Goal: Task Accomplishment & Management: Use online tool/utility

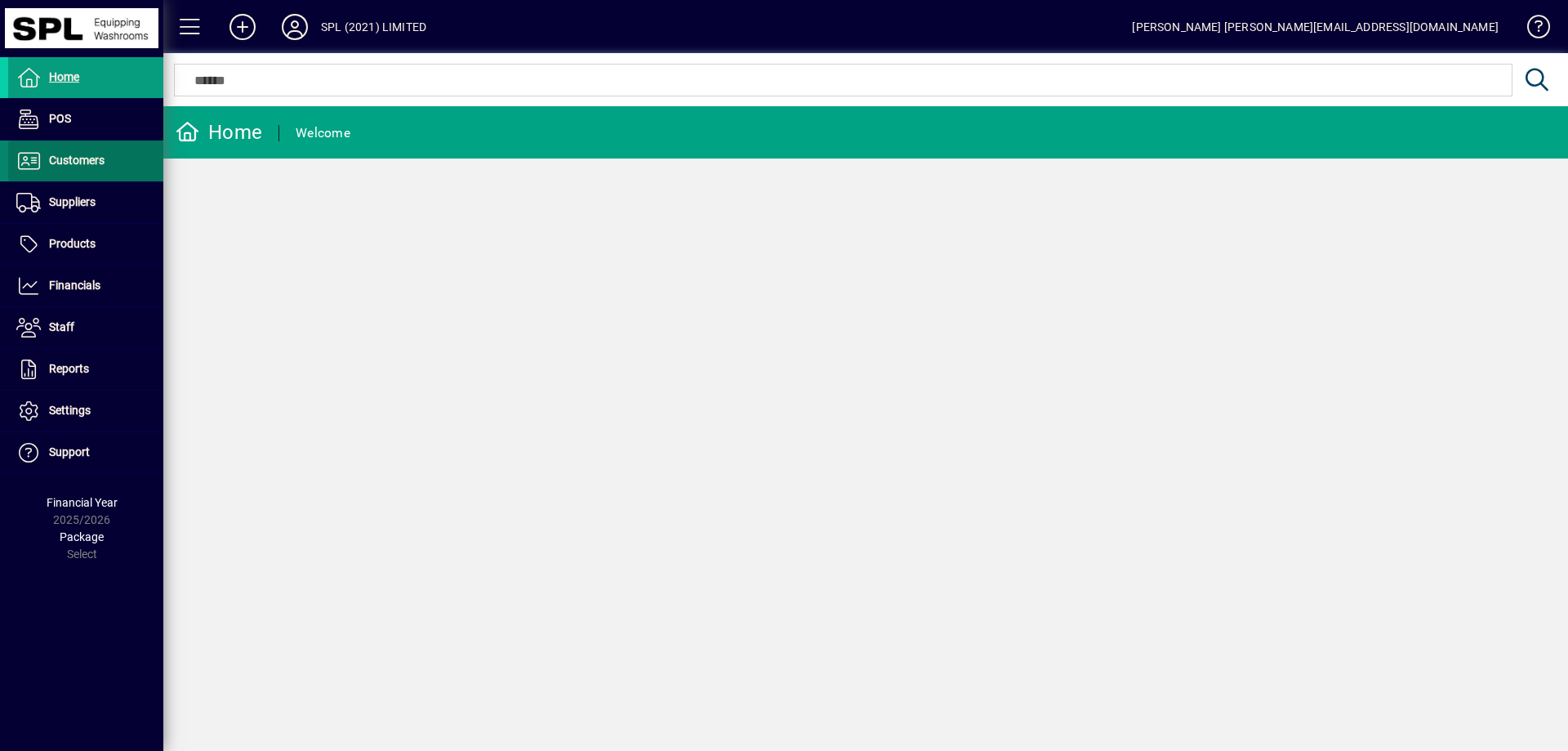
click at [108, 169] on span at bounding box center [85, 161] width 155 height 39
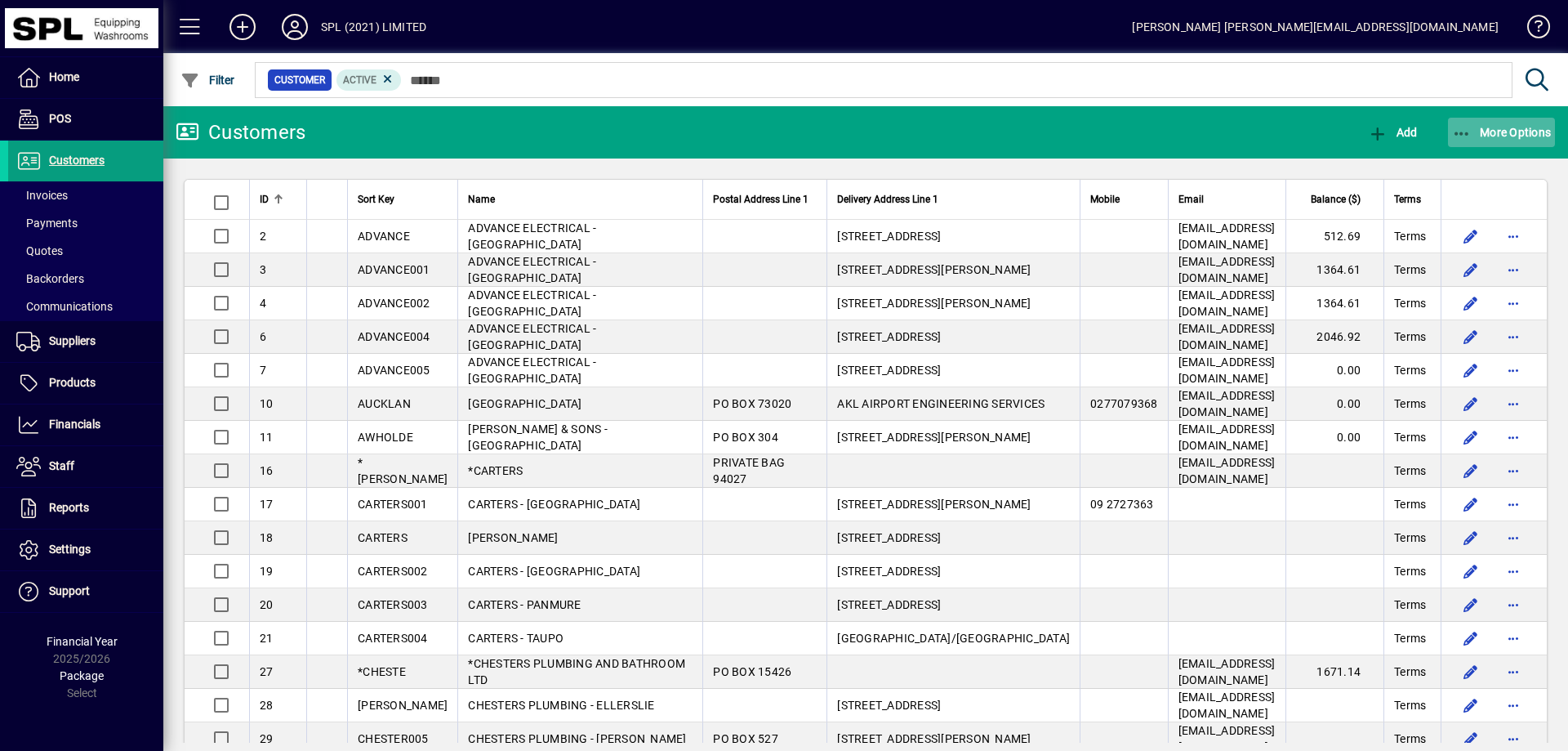
click at [1458, 126] on icon "button" at bounding box center [1462, 134] width 20 height 17
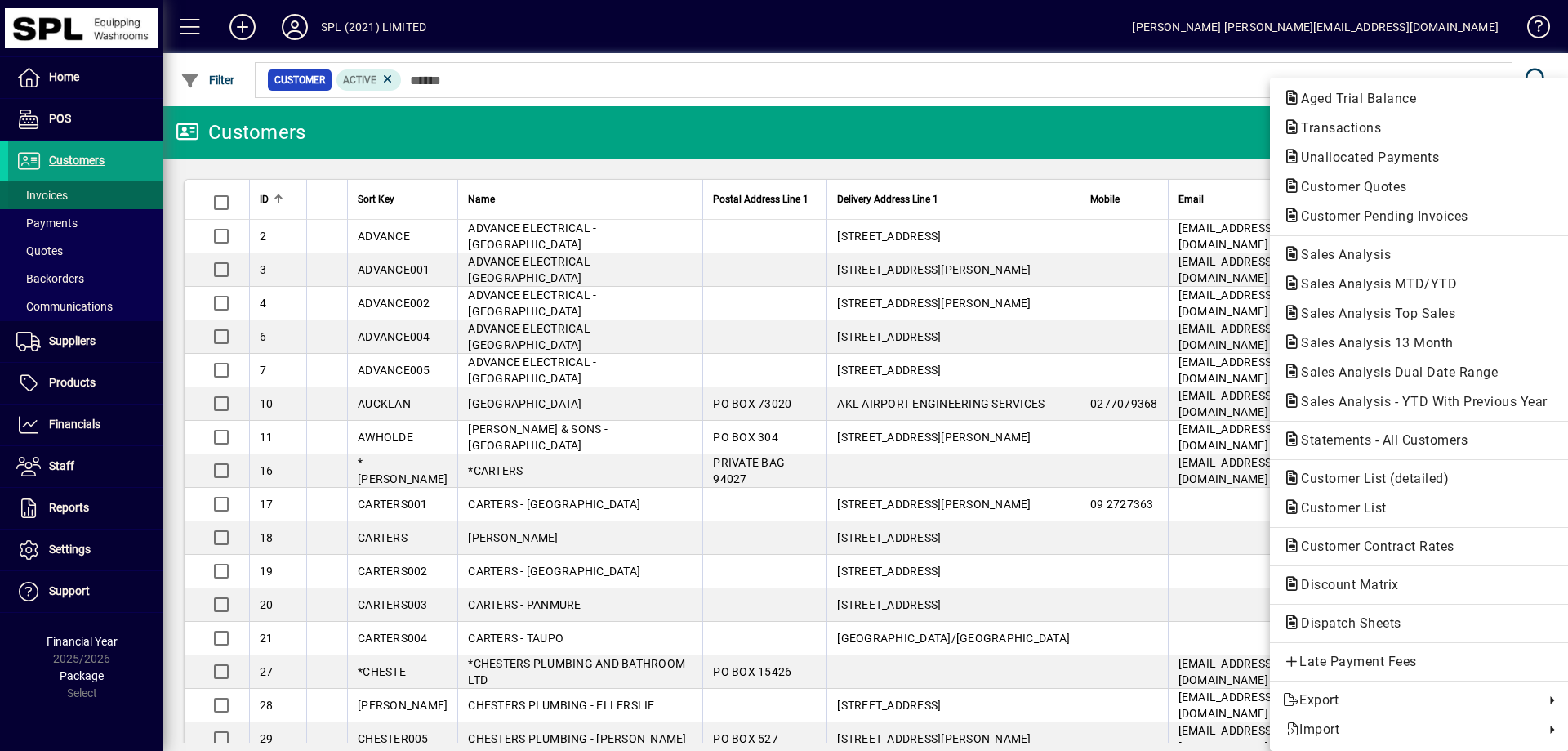
click at [51, 198] on div at bounding box center [784, 375] width 1568 height 751
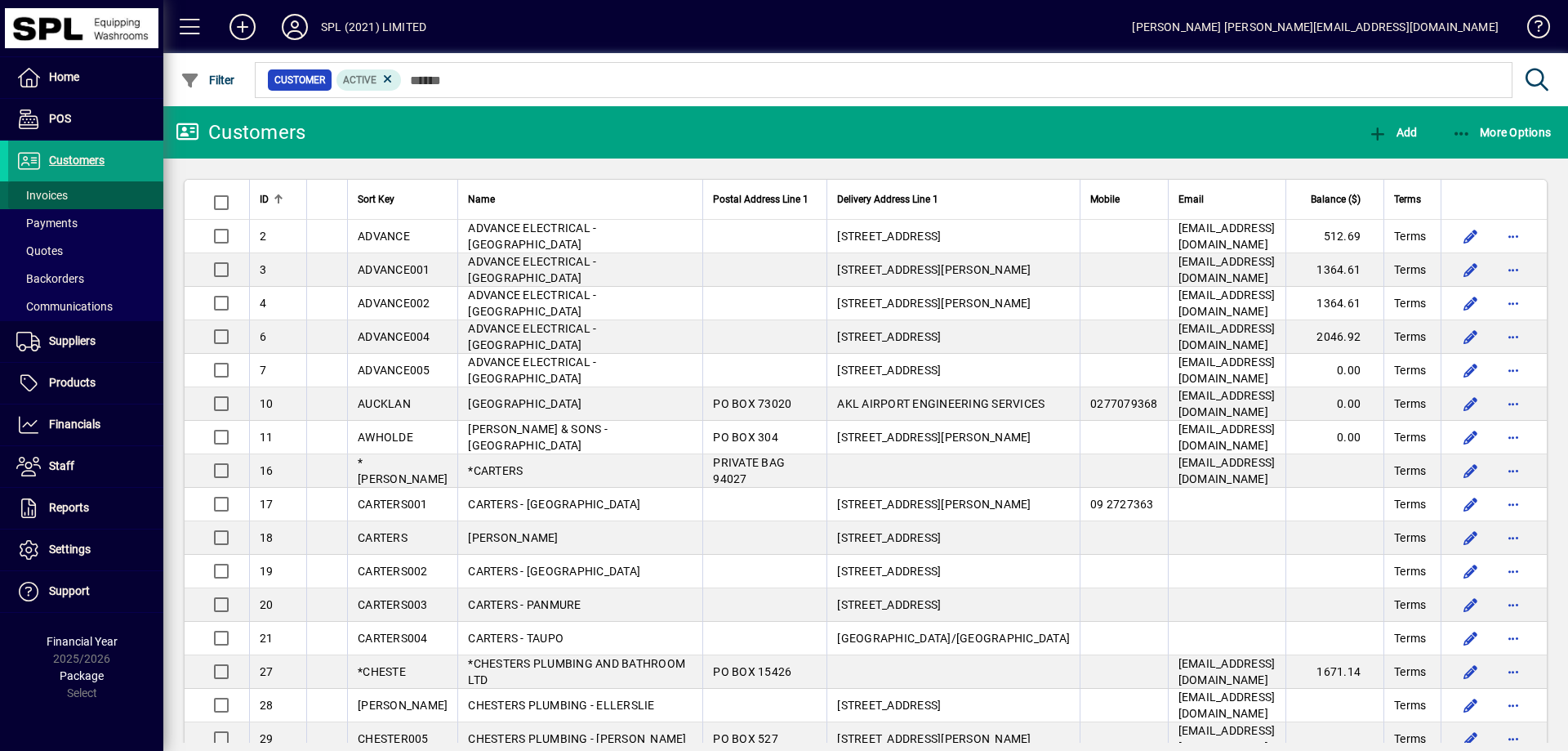
click at [51, 198] on span "Invoices" at bounding box center [42, 195] width 51 height 13
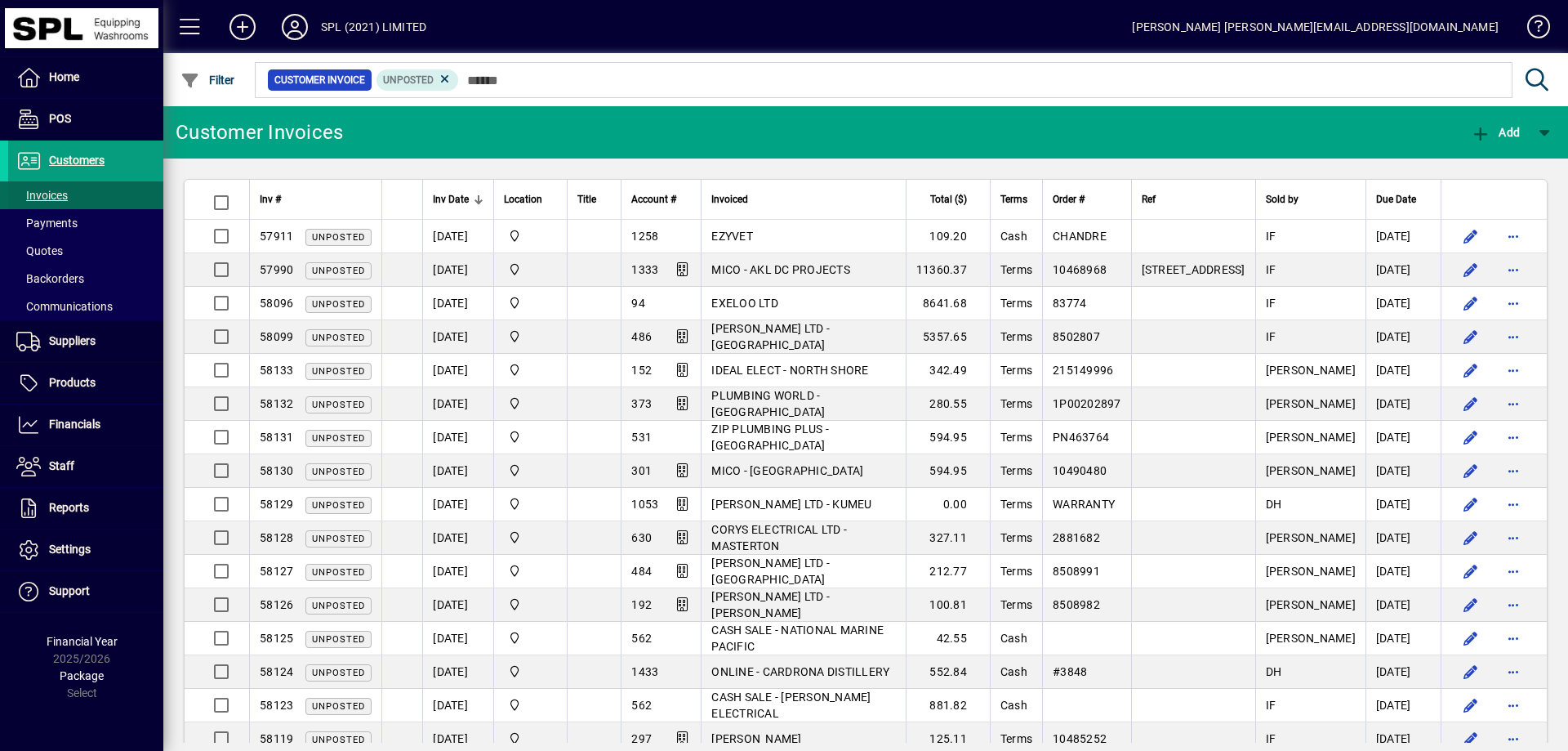
click at [59, 195] on span "Invoices" at bounding box center [42, 195] width 51 height 13
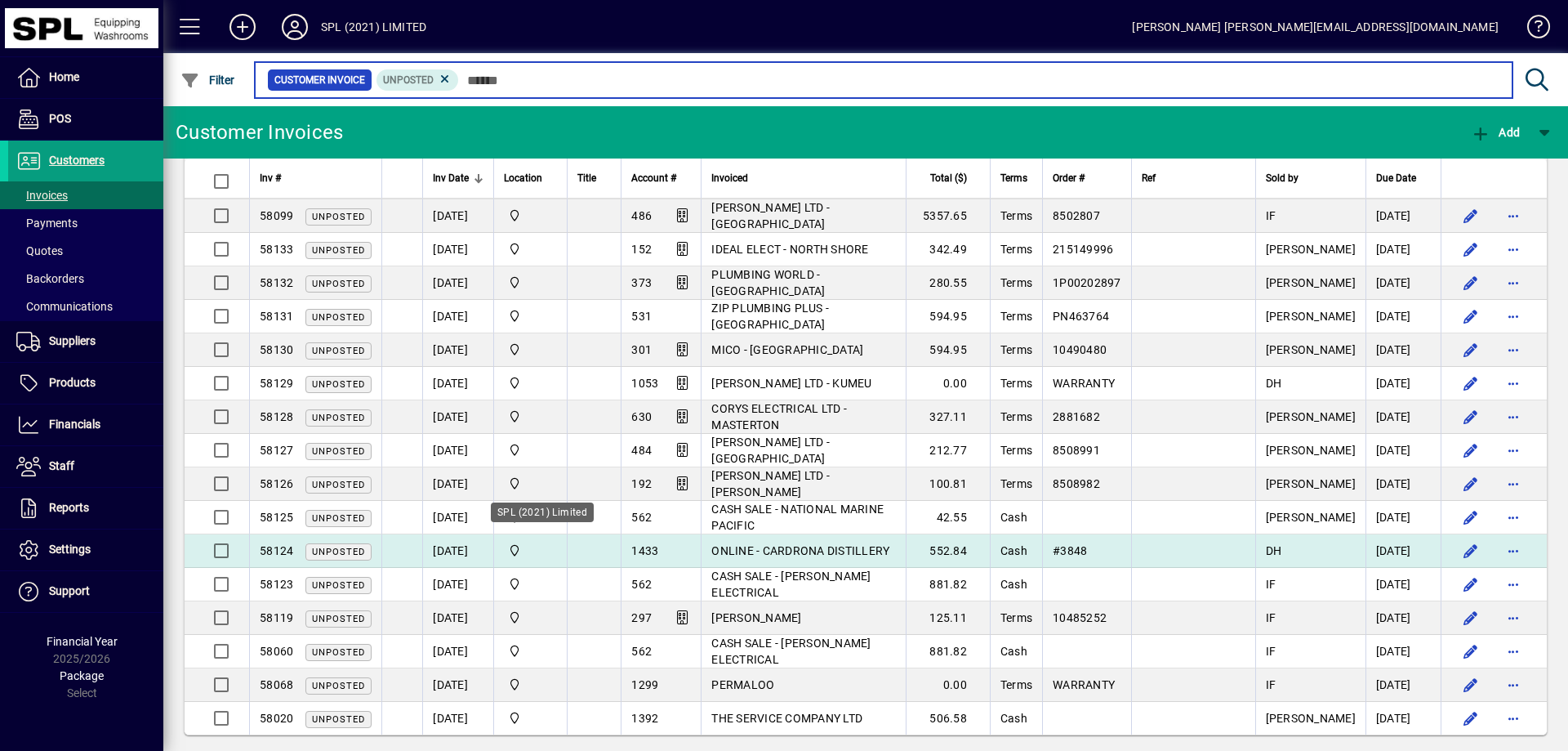
scroll to position [134, 0]
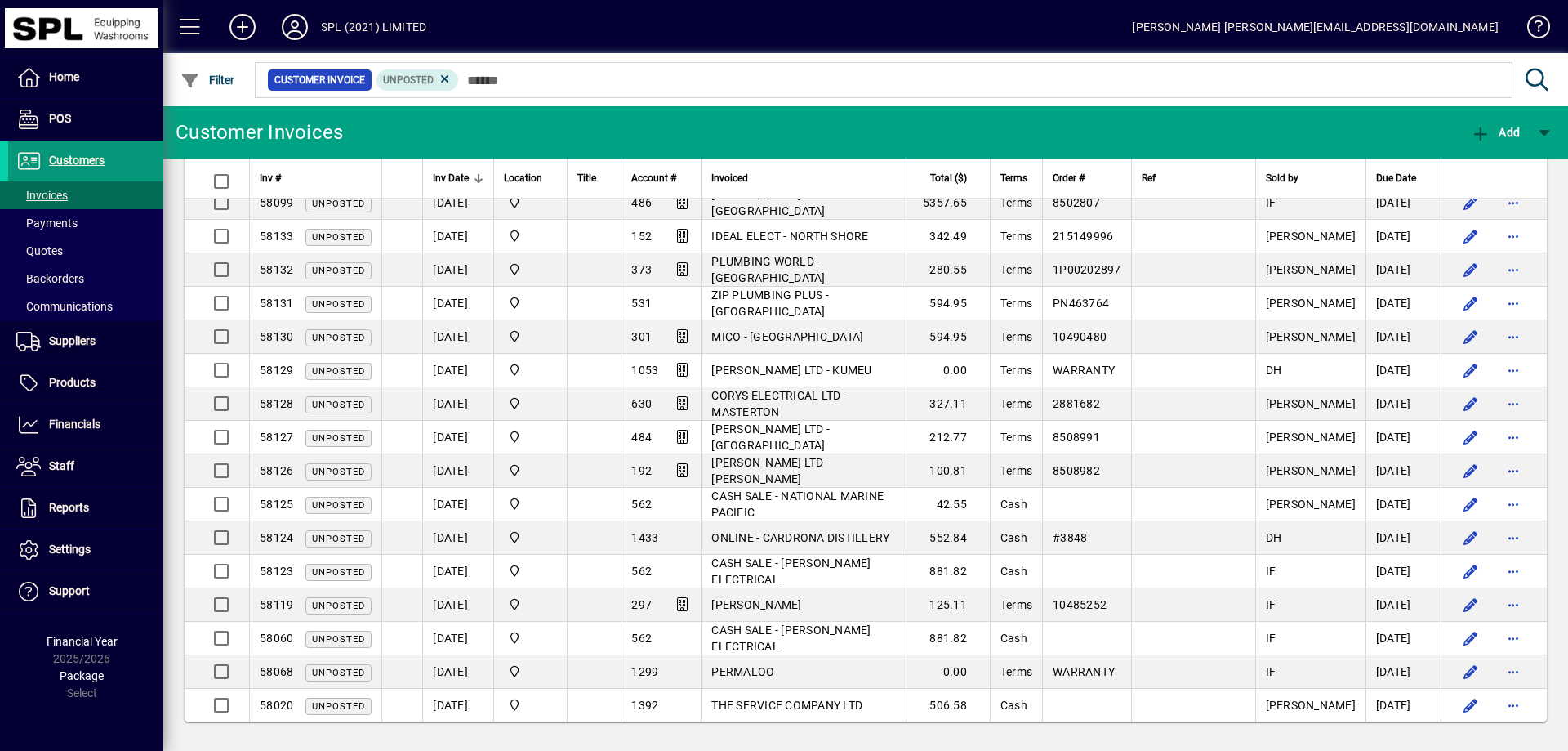
click at [75, 158] on span "Customers" at bounding box center [77, 160] width 55 height 13
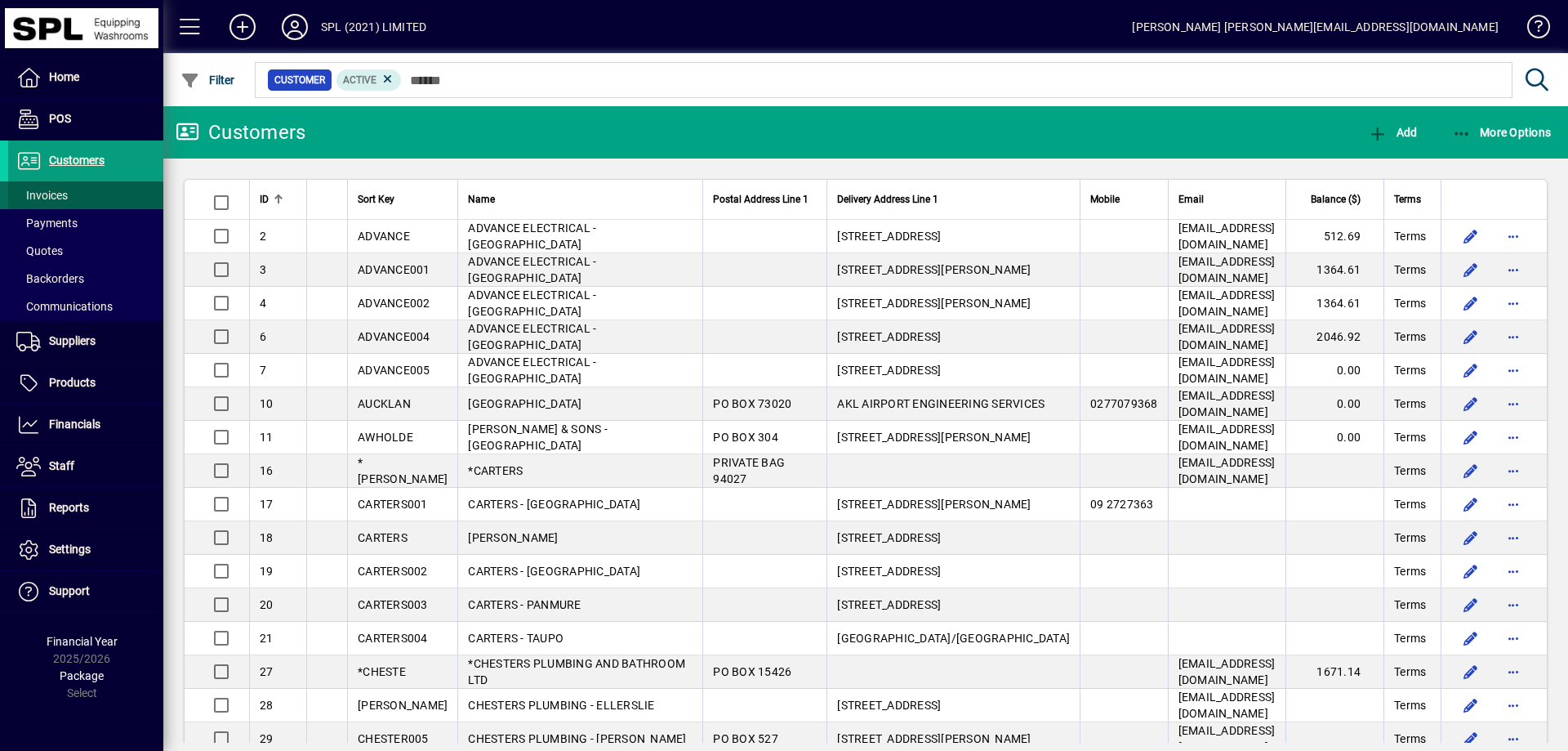
click at [58, 196] on span "Invoices" at bounding box center [42, 195] width 51 height 13
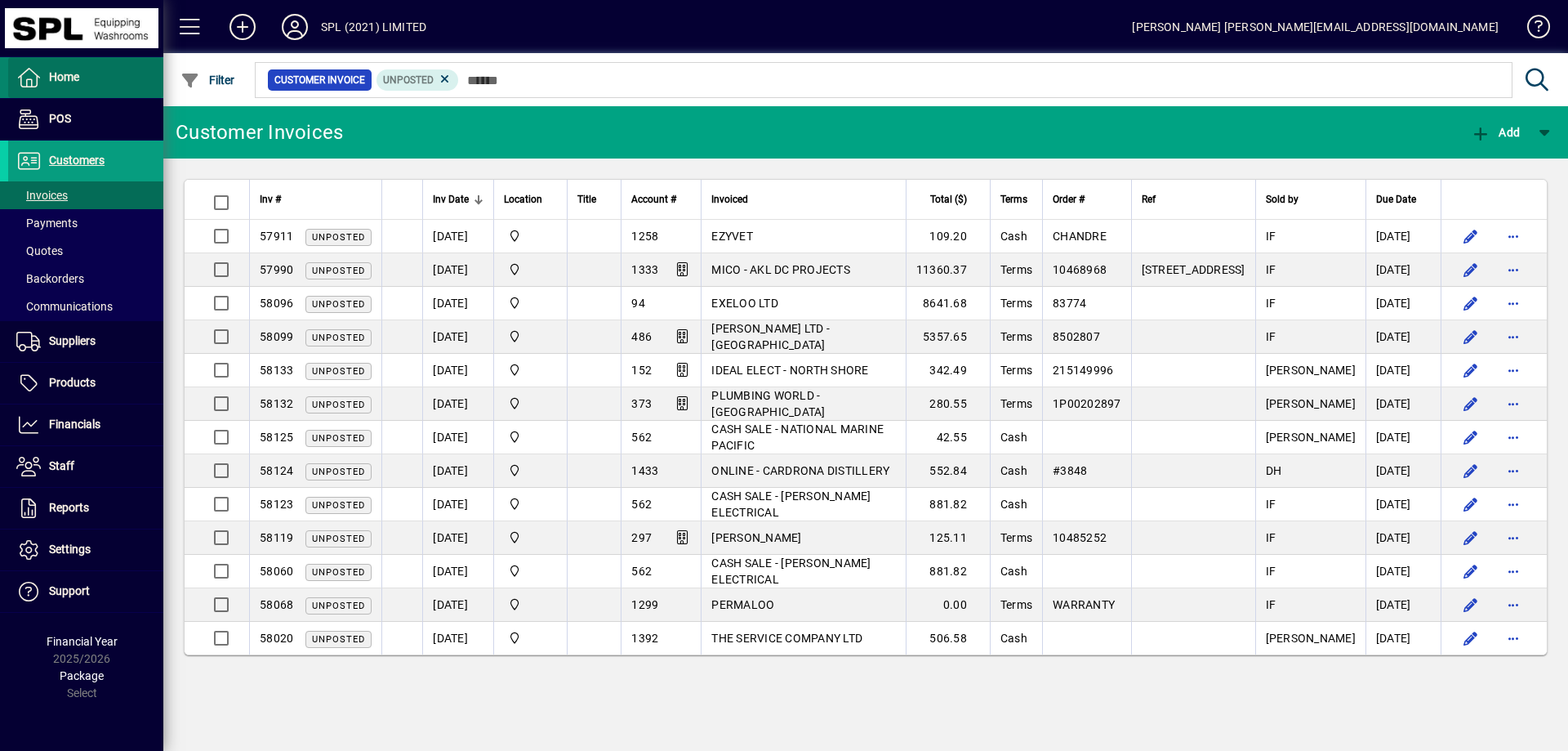
click at [76, 71] on span "Home" at bounding box center [64, 77] width 30 height 13
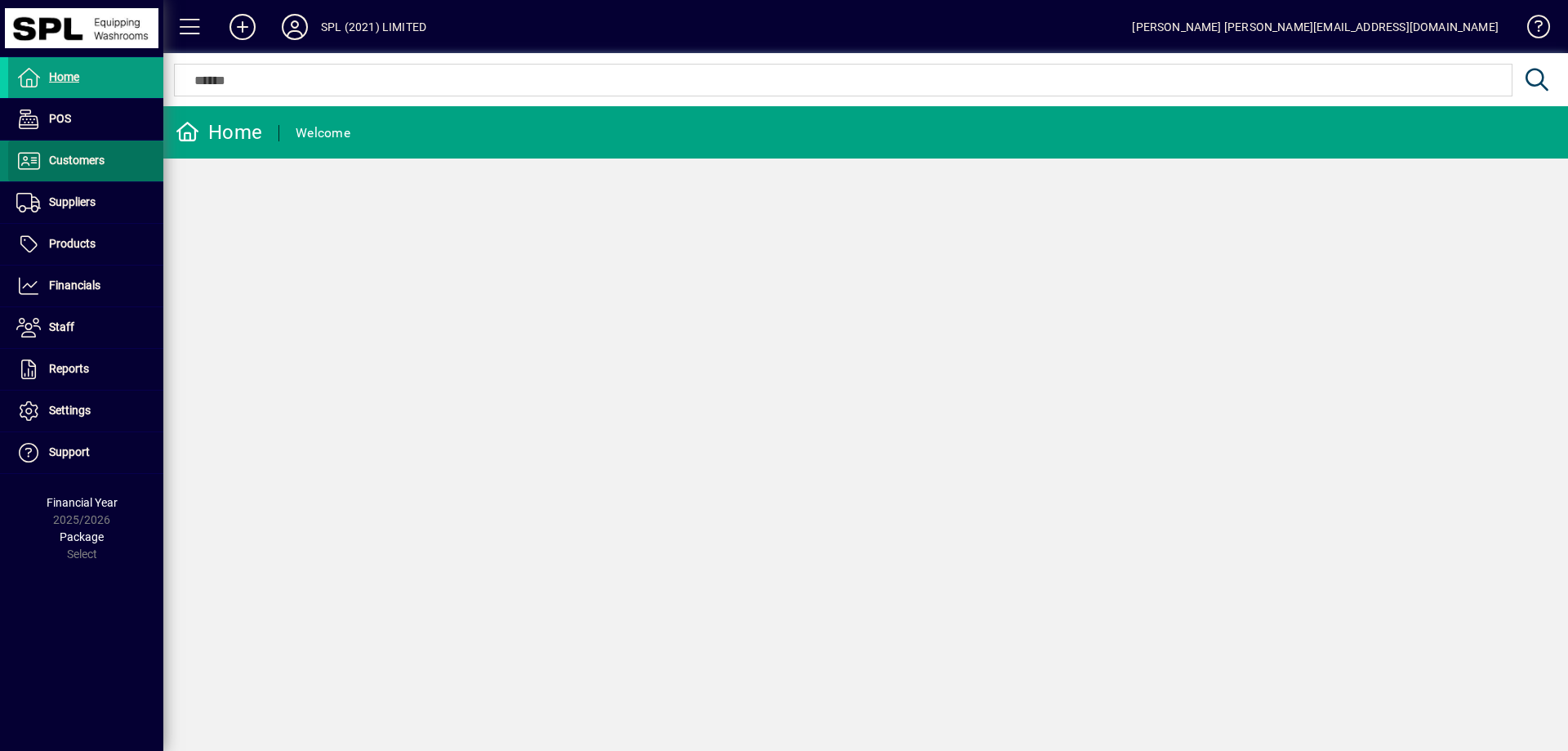
click at [88, 163] on span "Customers" at bounding box center [77, 160] width 55 height 13
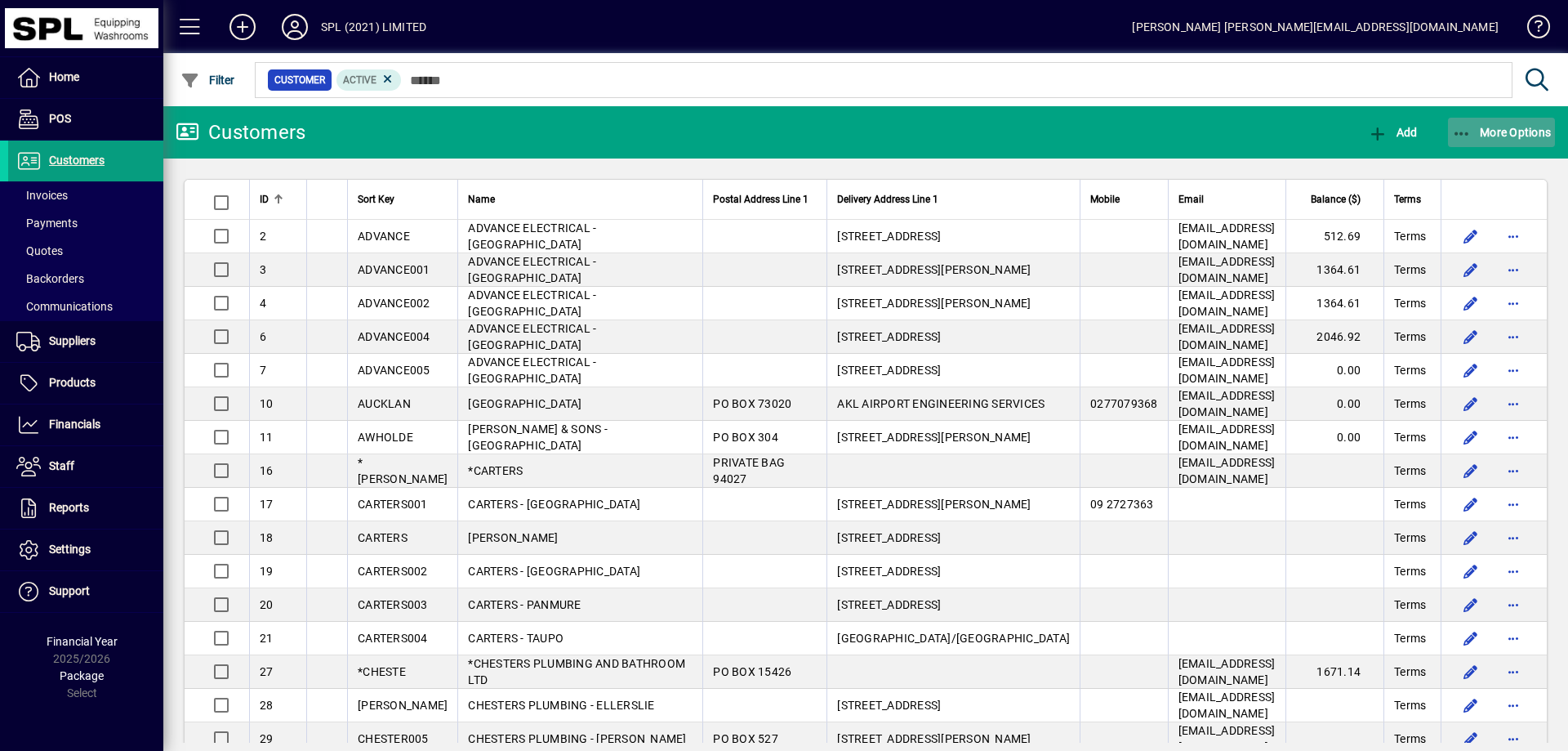
click at [1453, 139] on icon "button" at bounding box center [1462, 134] width 20 height 17
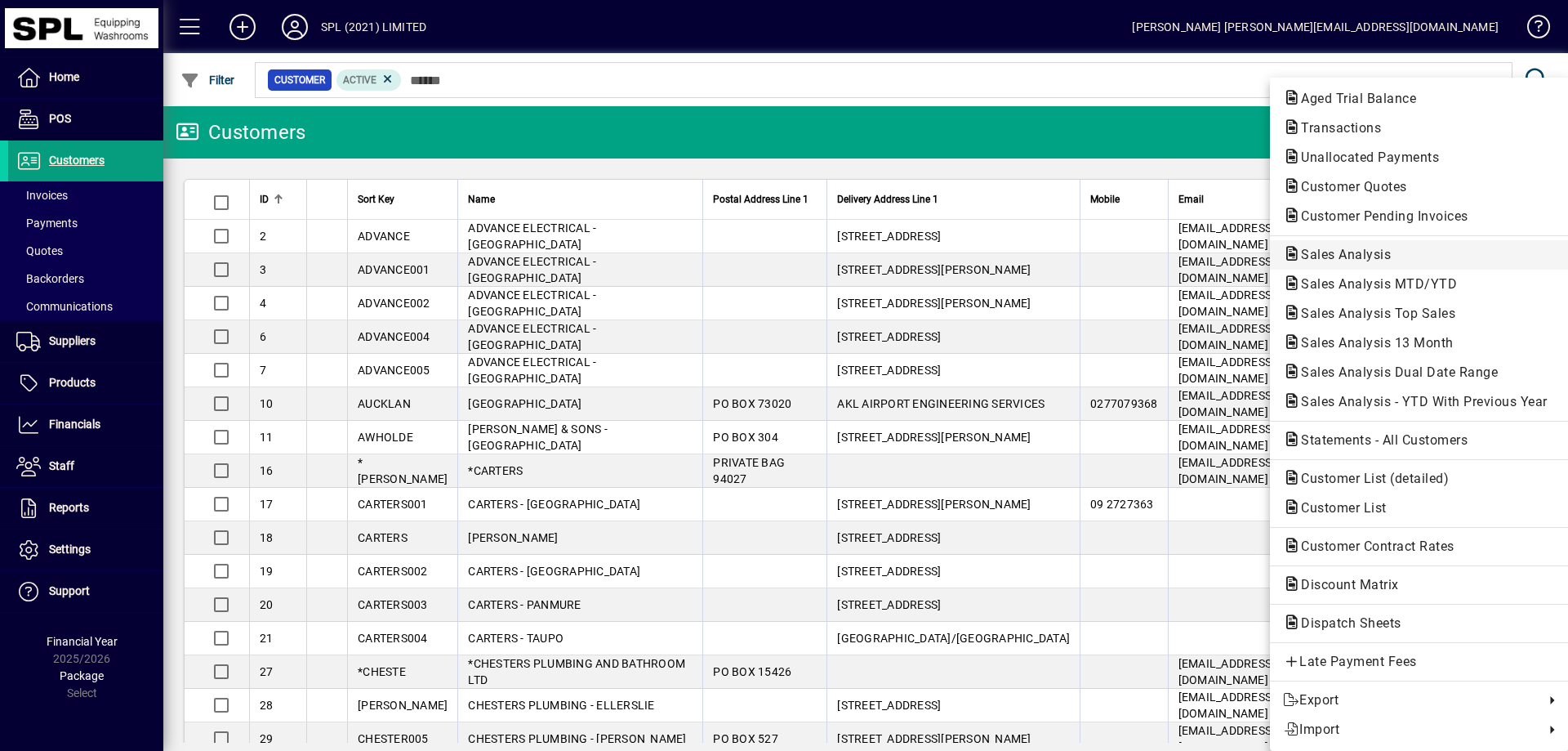
click at [1371, 249] on span "Sales Analysis" at bounding box center [1340, 255] width 116 height 16
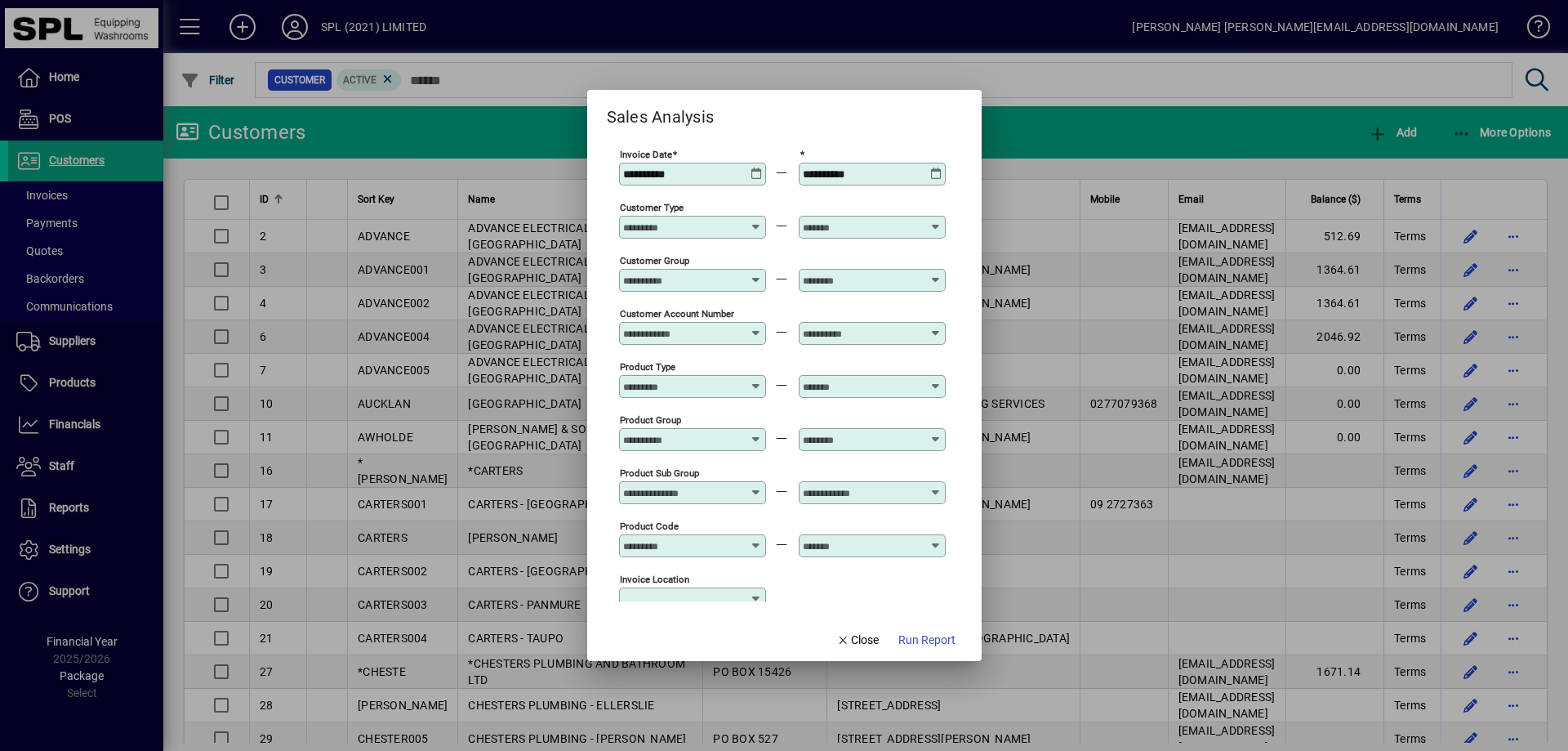
click at [760, 167] on icon at bounding box center [756, 167] width 13 height 0
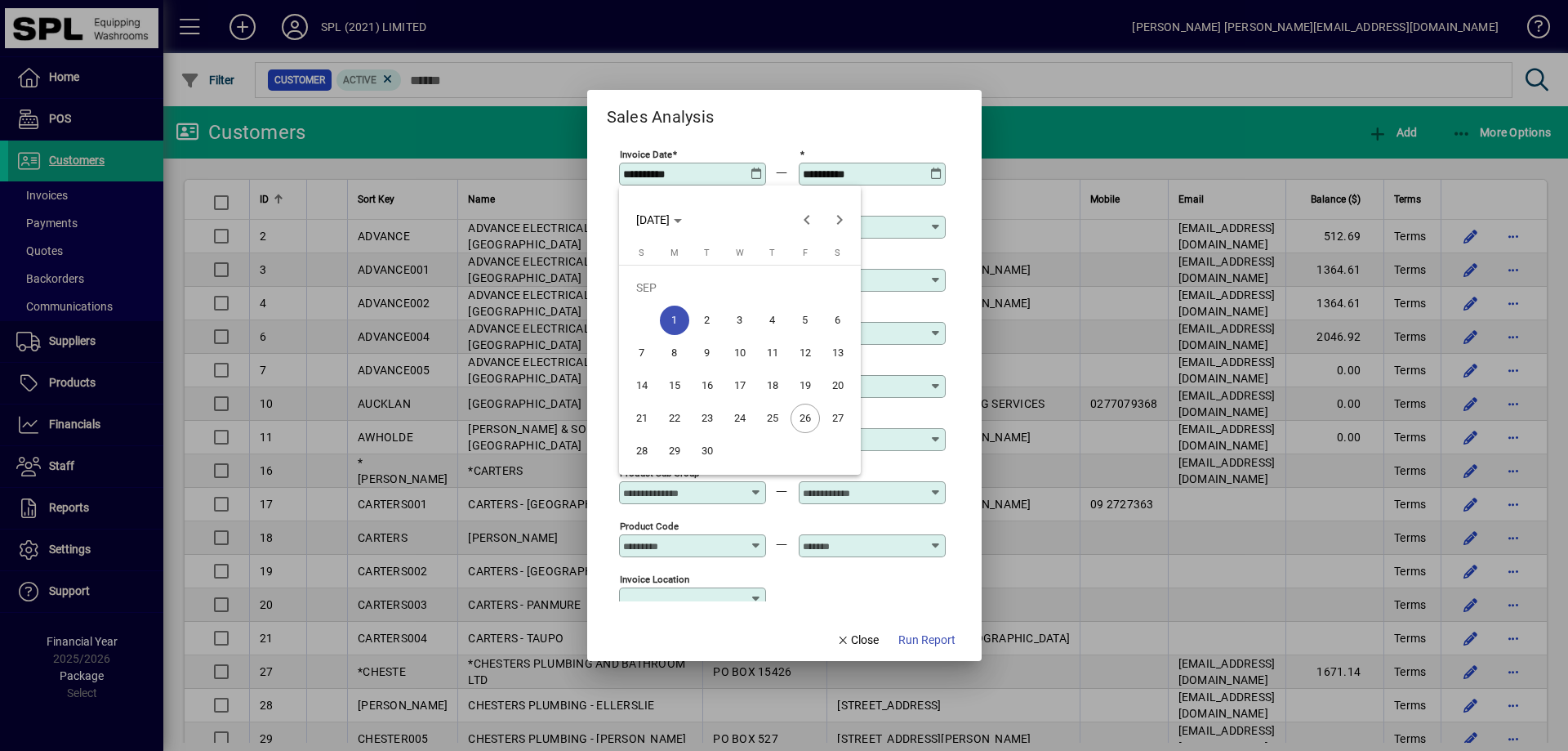
click at [811, 411] on span "26" at bounding box center [805, 418] width 29 height 29
type input "**********"
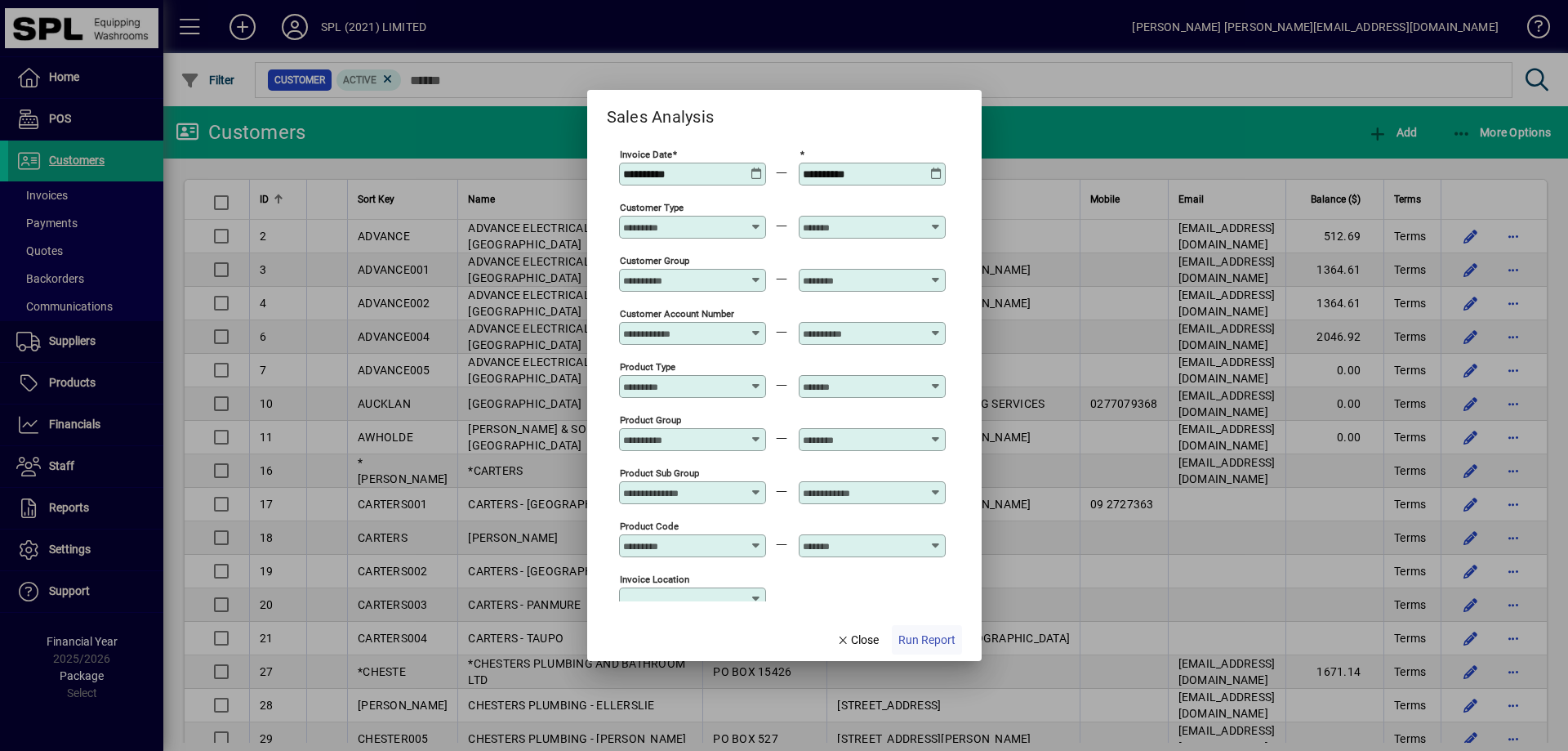
click at [924, 635] on span "Run Report" at bounding box center [926, 640] width 57 height 17
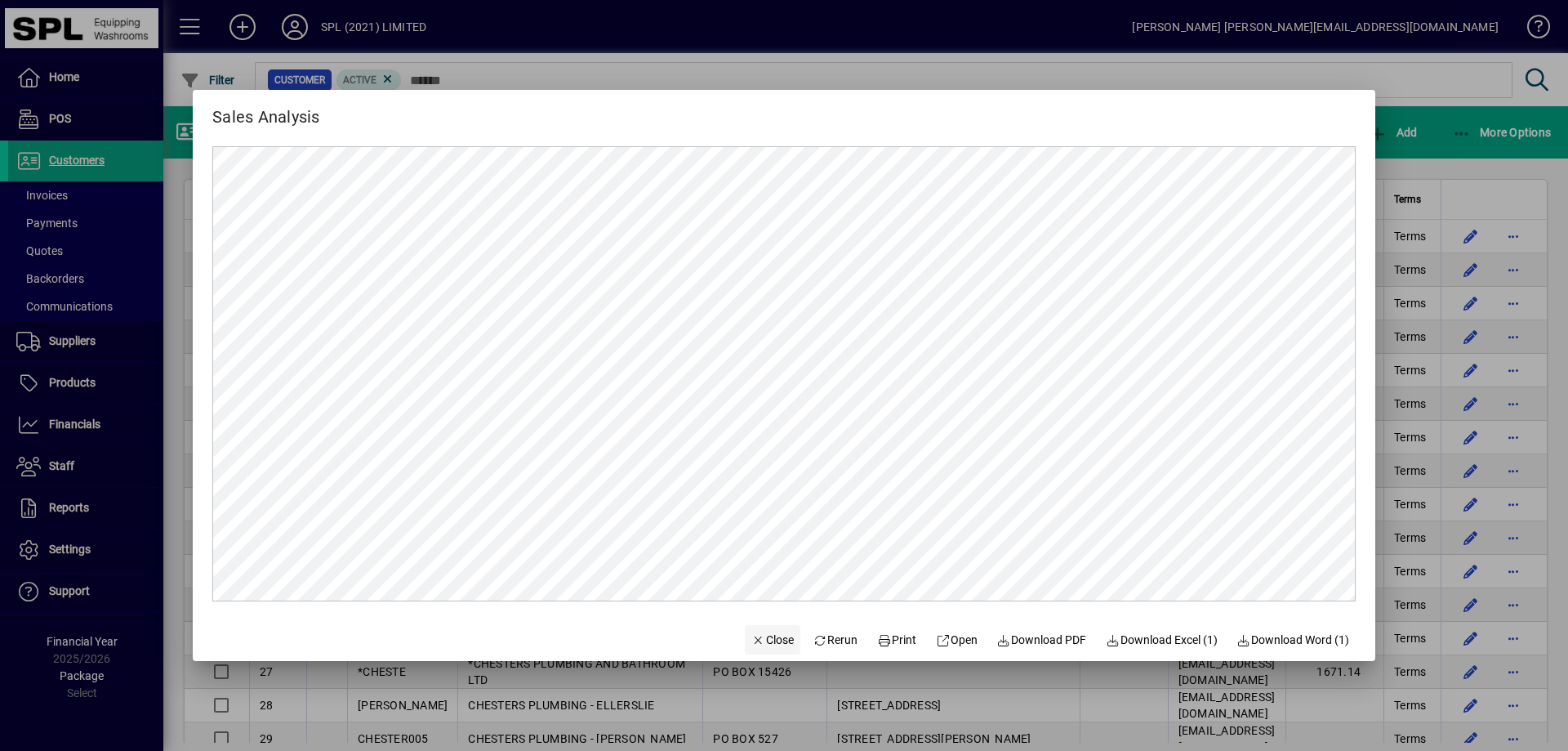
click at [761, 637] on span "Close" at bounding box center [772, 640] width 43 height 17
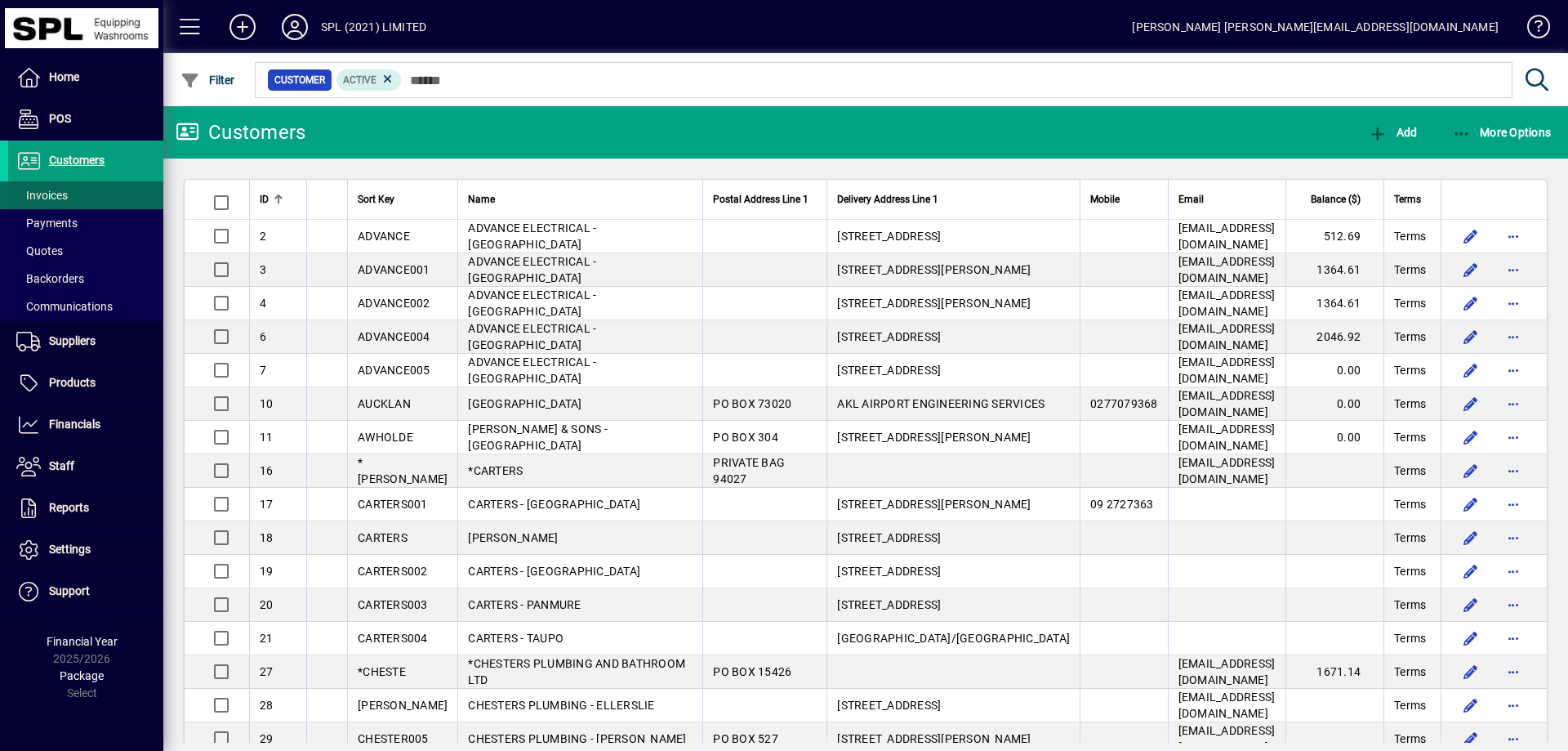
click at [64, 188] on span "Invoices" at bounding box center [38, 195] width 59 height 17
